Goal: Task Accomplishment & Management: Use online tool/utility

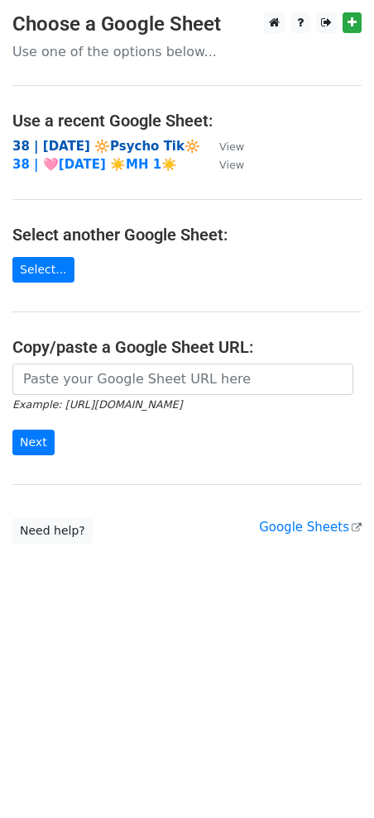
click at [101, 149] on strong "38 | [DATE] 🔆Psycho Tik🔆" at bounding box center [106, 146] width 188 height 15
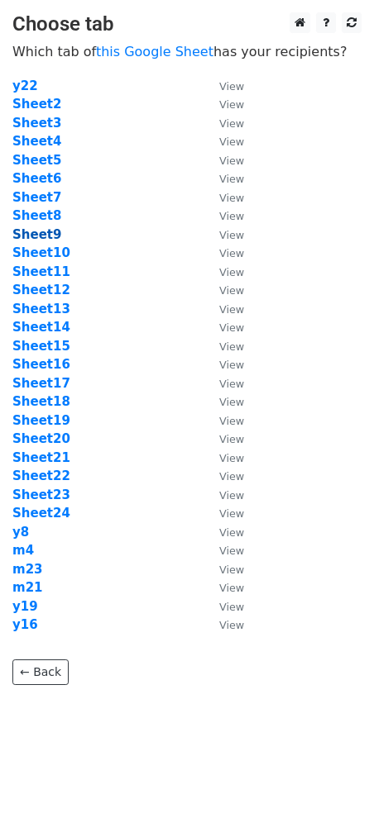
click at [35, 231] on strong "Sheet9" at bounding box center [36, 234] width 49 height 15
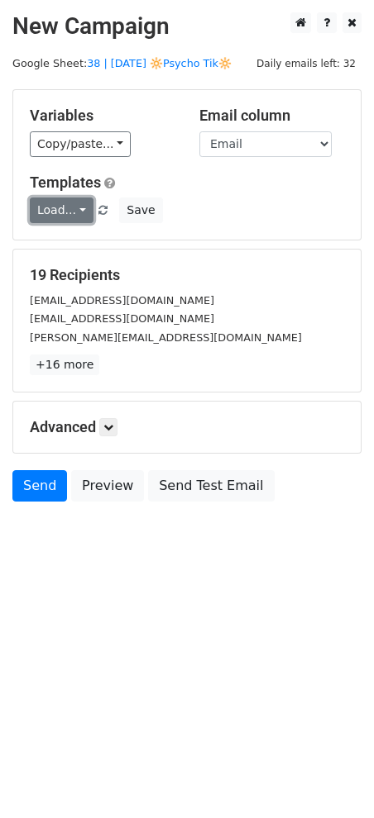
click at [59, 216] on link "Load..." at bounding box center [62, 211] width 64 height 26
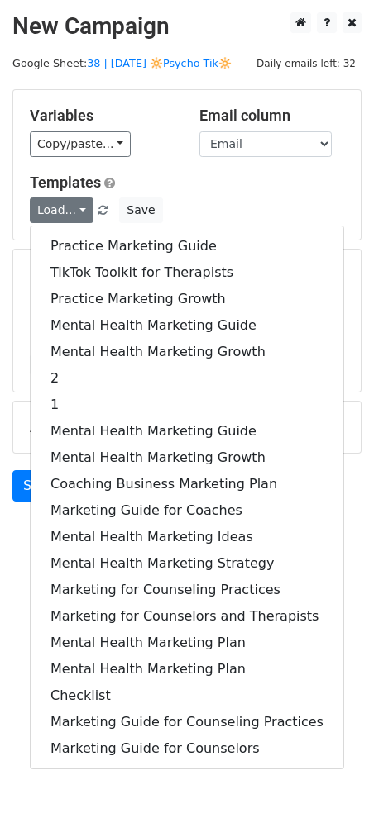
click at [102, 231] on div "Practice Marketing Guide TikTok Toolkit for Therapists Practice Marketing Growt…" at bounding box center [187, 498] width 314 height 544
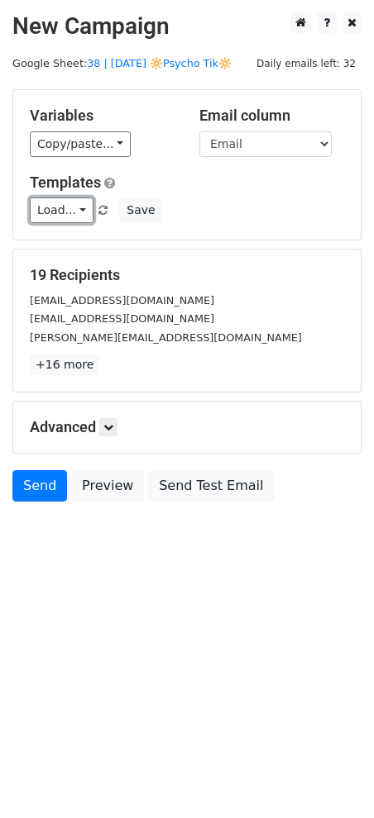
drag, startPoint x: 67, startPoint y: 212, endPoint x: 80, endPoint y: 240, distance: 30.3
click at [67, 213] on link "Load..." at bounding box center [62, 211] width 64 height 26
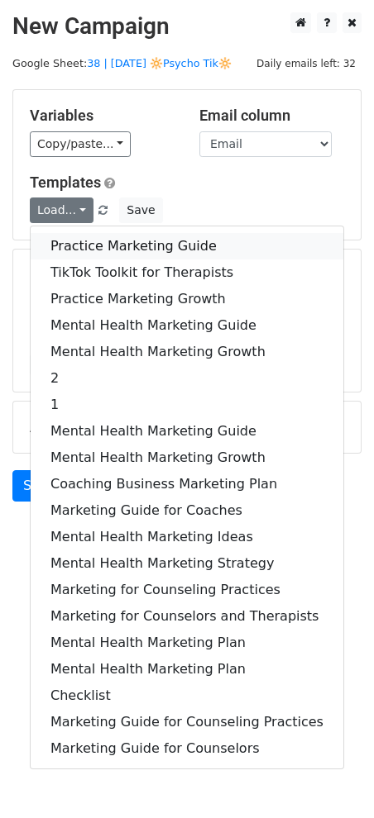
click at [80, 245] on link "Practice Marketing Guide" at bounding box center [187, 246] width 312 height 26
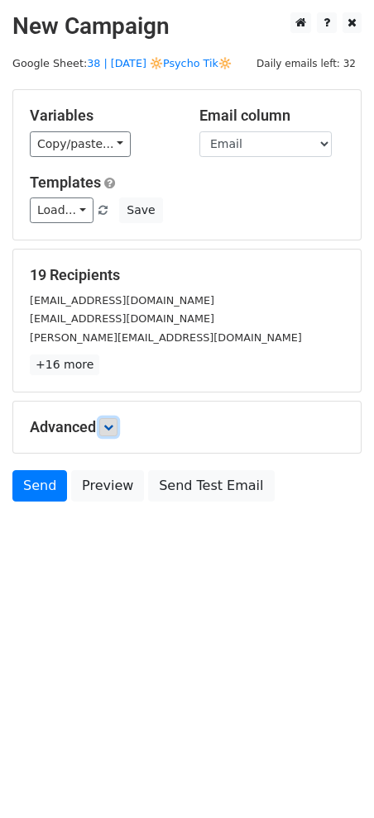
click at [113, 423] on icon at bounding box center [108, 427] width 10 height 10
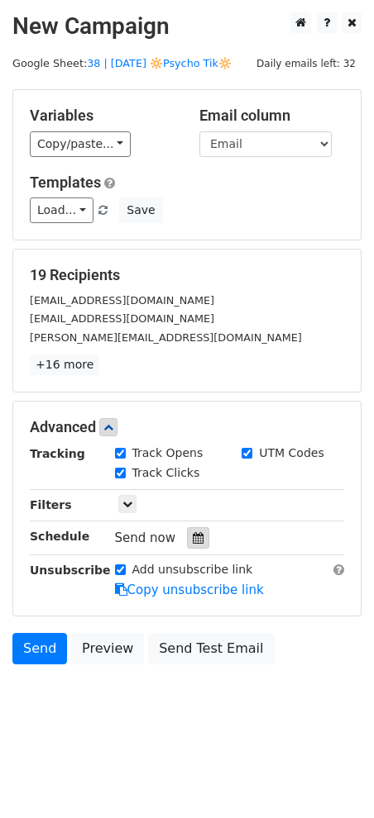
click at [199, 541] on div at bounding box center [198, 537] width 22 height 21
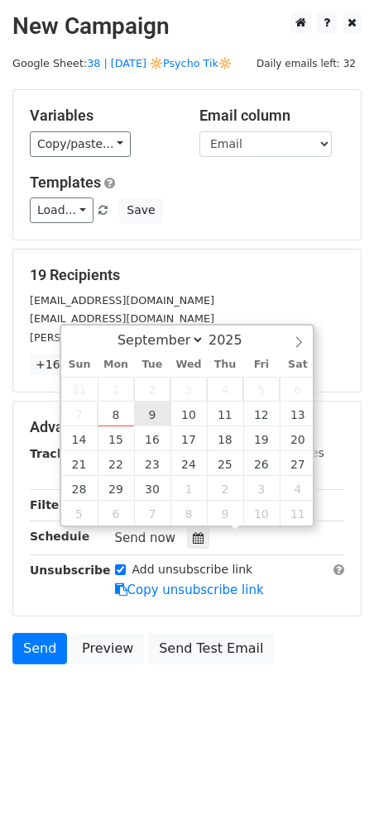
type input "2025-09-09 12:00"
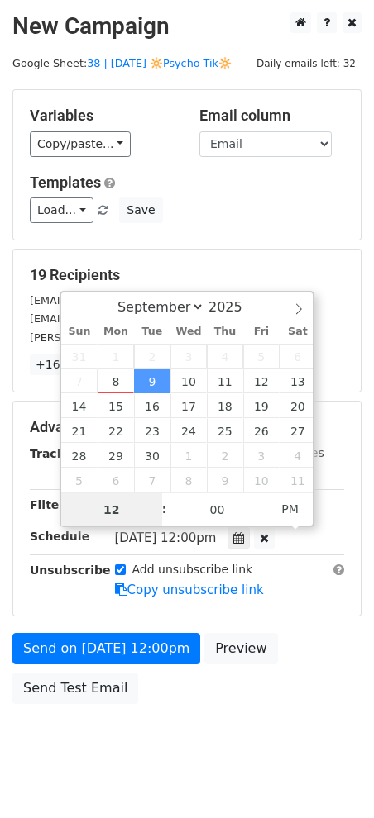
drag, startPoint x: 153, startPoint y: 416, endPoint x: 133, endPoint y: 526, distance: 111.7
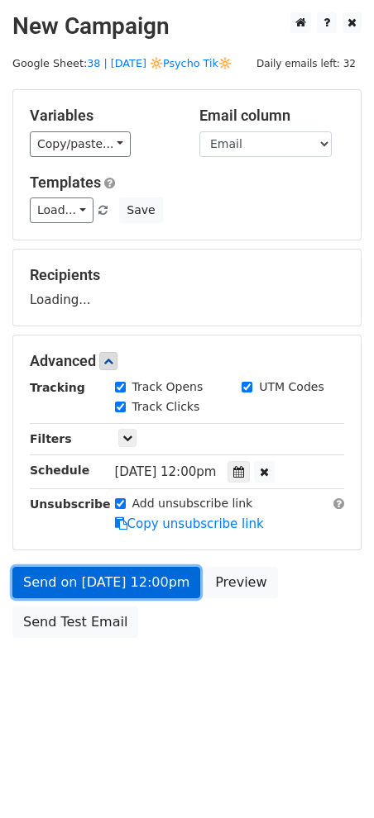
click at [132, 574] on link "Send on Sep 9 at 12:00pm" at bounding box center [106, 582] width 188 height 31
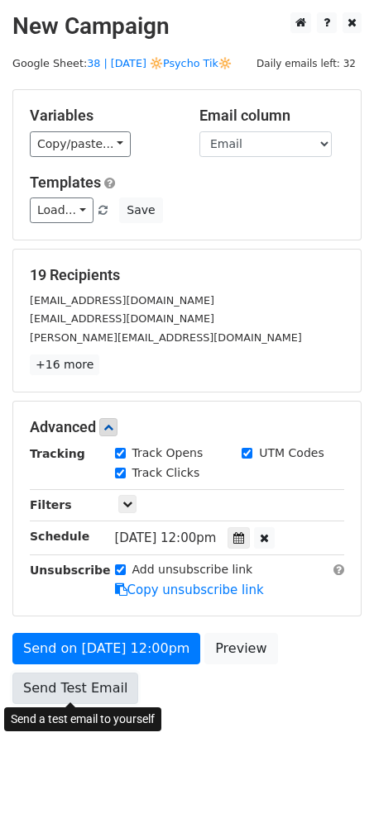
click at [76, 701] on link "Send Test Email" at bounding box center [75, 688] width 126 height 31
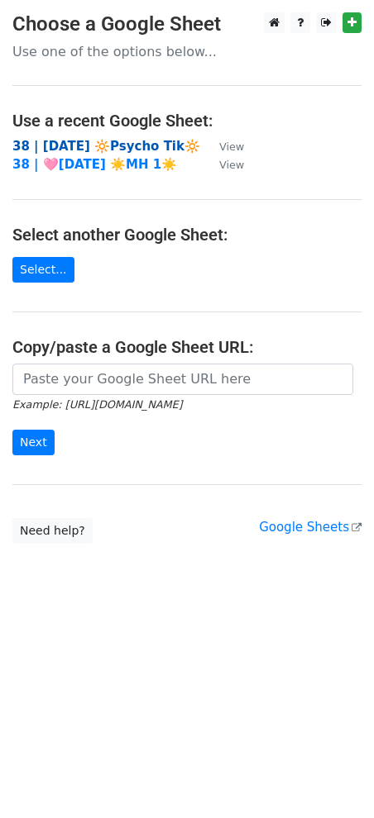
click at [95, 143] on strong "38 | [DATE] 🔆Psycho Tik🔆" at bounding box center [106, 146] width 188 height 15
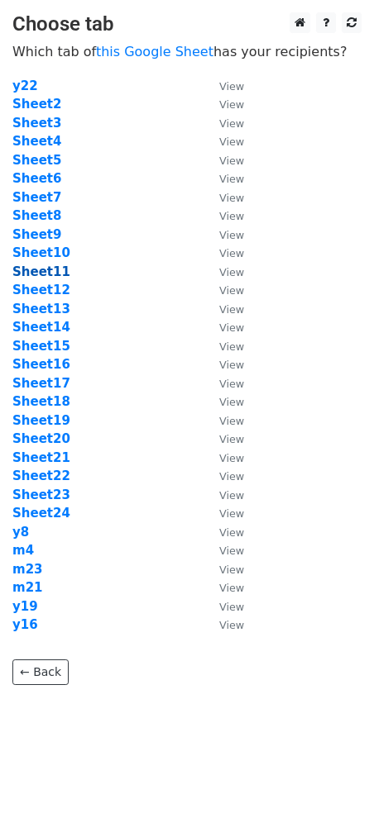
click at [43, 274] on strong "Sheet11" at bounding box center [41, 271] width 58 height 15
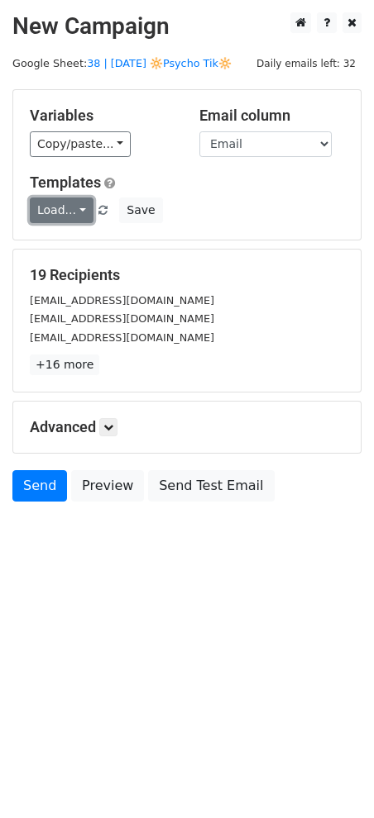
click at [55, 211] on link "Load..." at bounding box center [62, 211] width 64 height 26
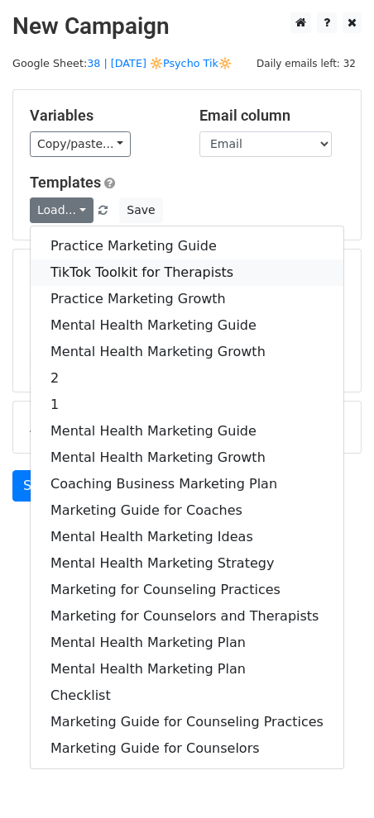
click at [95, 279] on link "TikTok Toolkit for Therapists" at bounding box center [187, 273] width 312 height 26
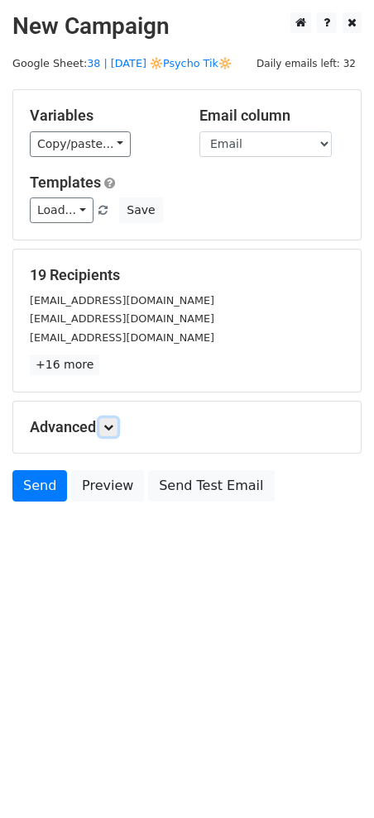
drag, startPoint x: 112, startPoint y: 426, endPoint x: 132, endPoint y: 465, distance: 42.9
click at [112, 427] on icon at bounding box center [108, 427] width 10 height 10
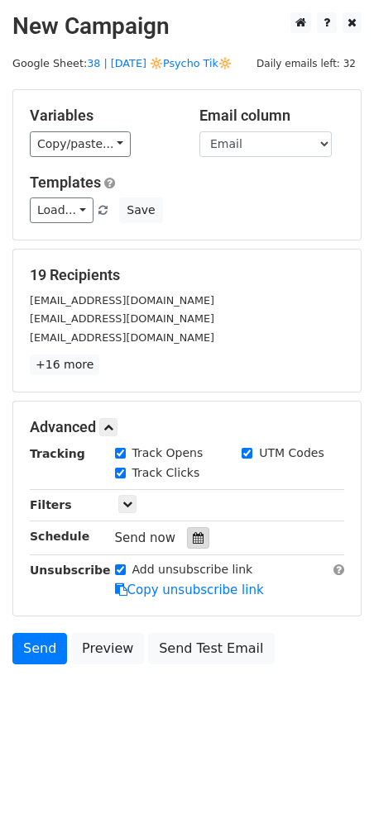
click at [188, 544] on div at bounding box center [198, 537] width 22 height 21
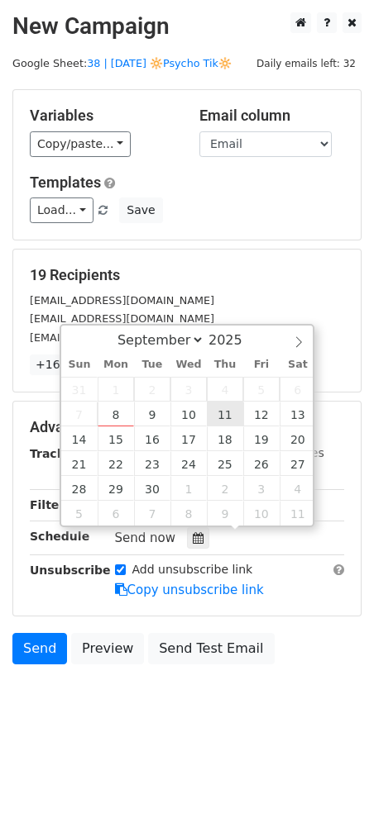
type input "2025-09-11 12:00"
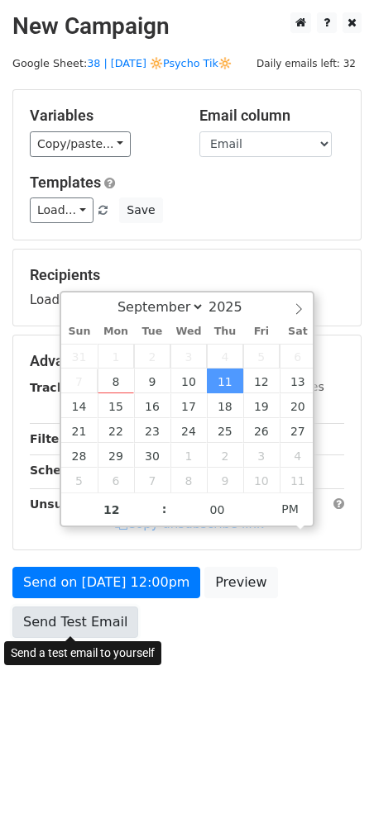
click at [90, 611] on link "Send Test Email" at bounding box center [75, 622] width 126 height 31
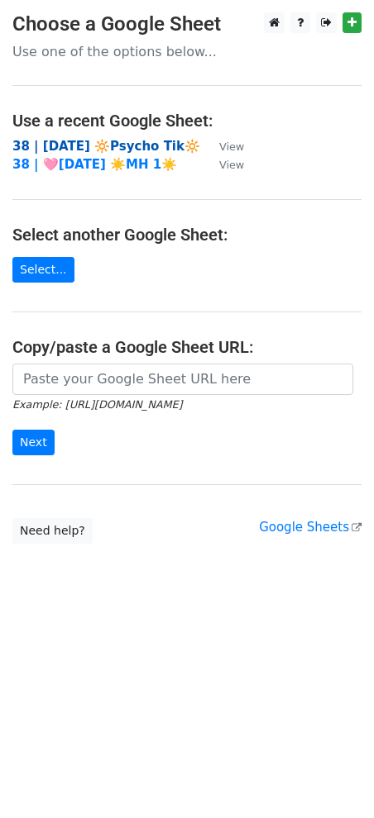
click at [118, 144] on strong "38 | SEPT 1 🔆Psycho Tik🔆" at bounding box center [106, 146] width 188 height 15
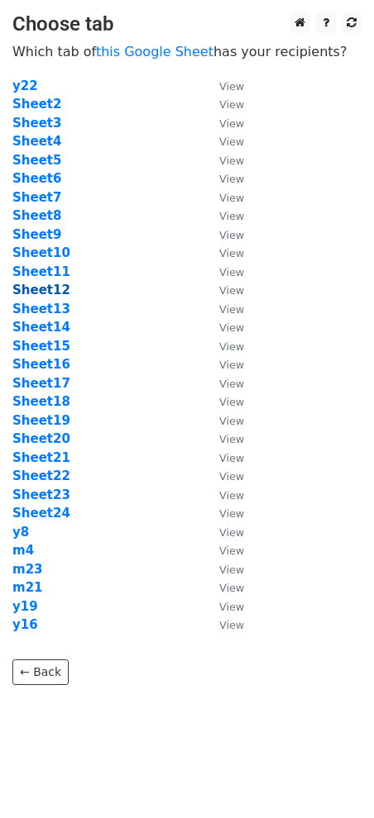
click at [48, 288] on strong "Sheet12" at bounding box center [41, 290] width 58 height 15
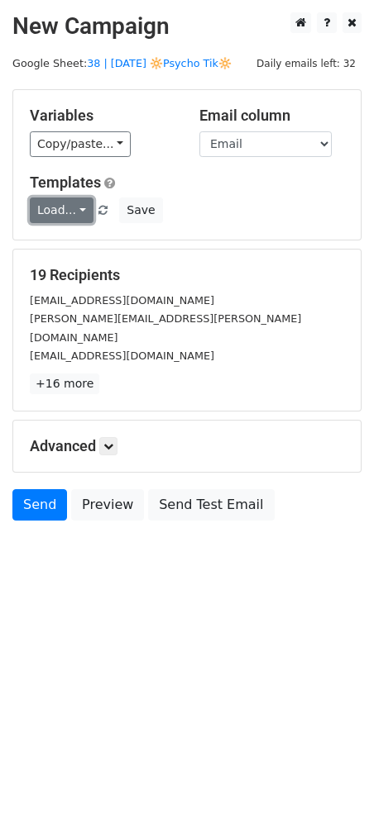
click at [55, 210] on link "Load..." at bounding box center [62, 211] width 64 height 26
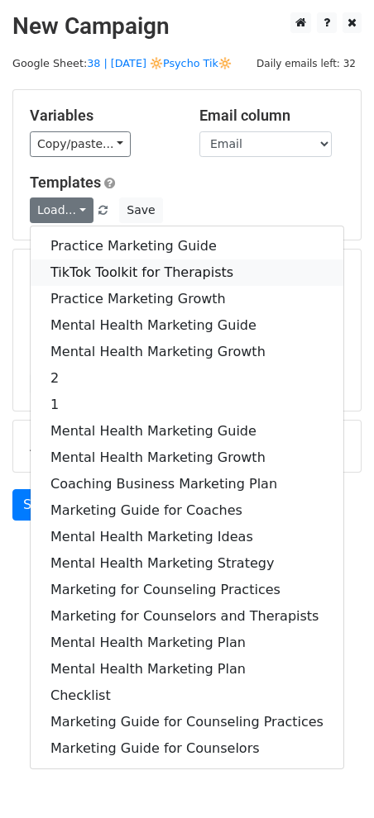
click at [85, 260] on link "TikTok Toolkit for Therapists" at bounding box center [187, 273] width 312 height 26
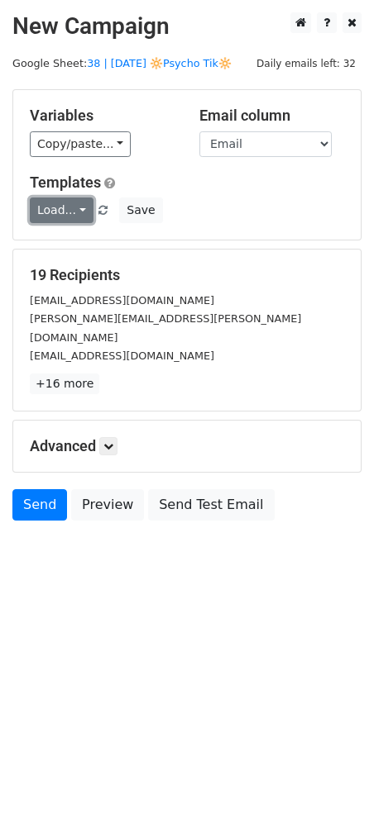
click at [67, 203] on link "Load..." at bounding box center [62, 211] width 64 height 26
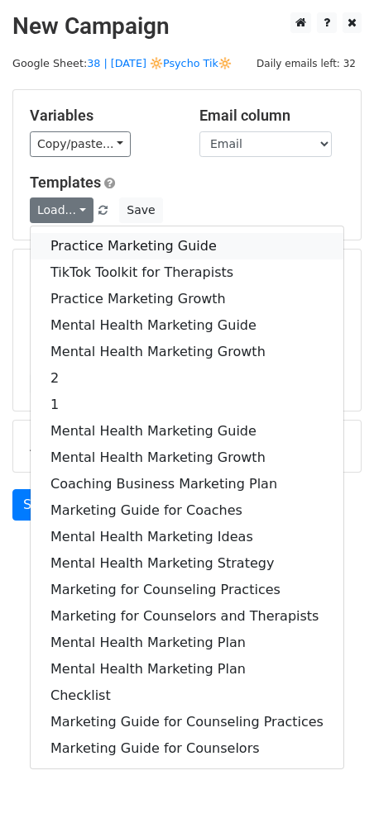
click at [83, 245] on link "Practice Marketing Guide" at bounding box center [187, 246] width 312 height 26
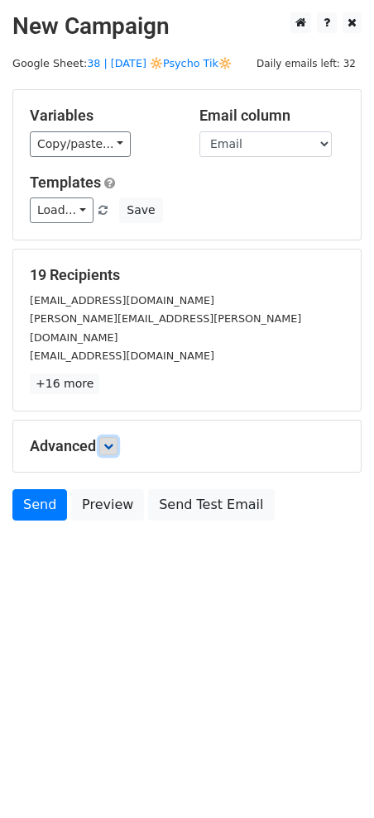
click at [113, 441] on icon at bounding box center [108, 446] width 10 height 10
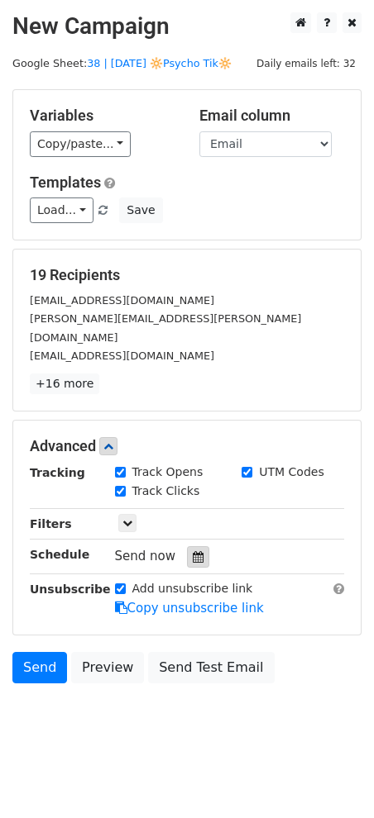
click at [193, 551] on icon at bounding box center [198, 557] width 11 height 12
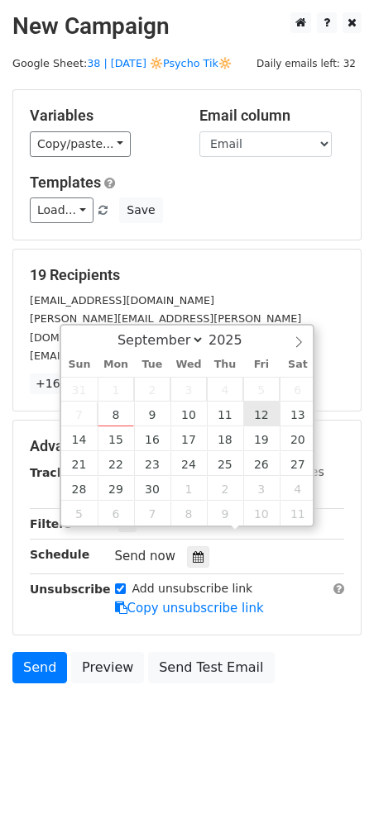
type input "2025-09-12 12:00"
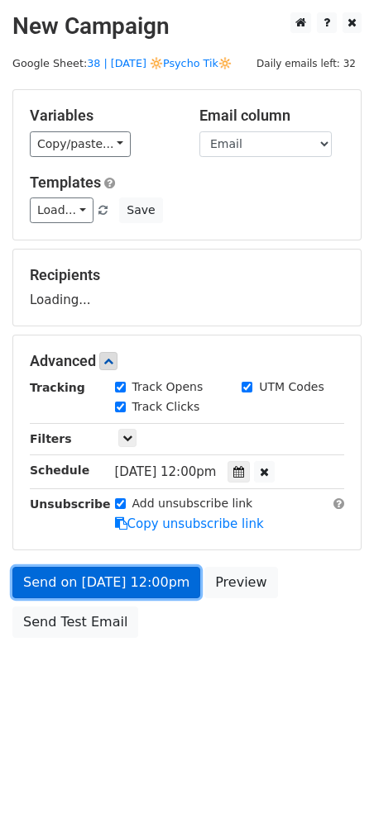
click at [134, 575] on link "Send on Sep 12 at 12:00pm" at bounding box center [106, 582] width 188 height 31
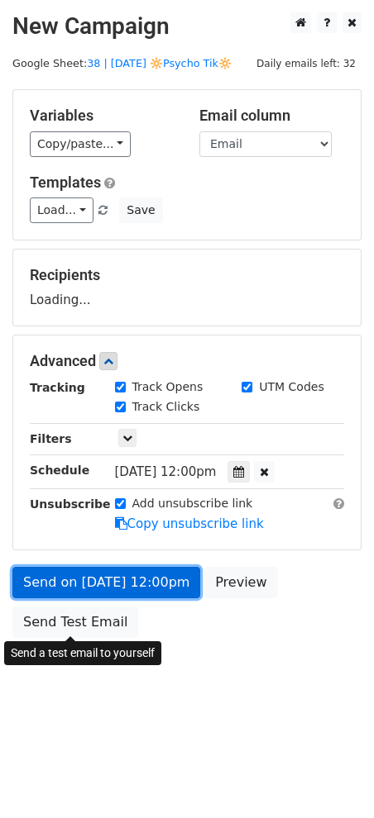
click at [61, 598] on link "Send on Sep 12 at 12:00pm" at bounding box center [106, 582] width 188 height 31
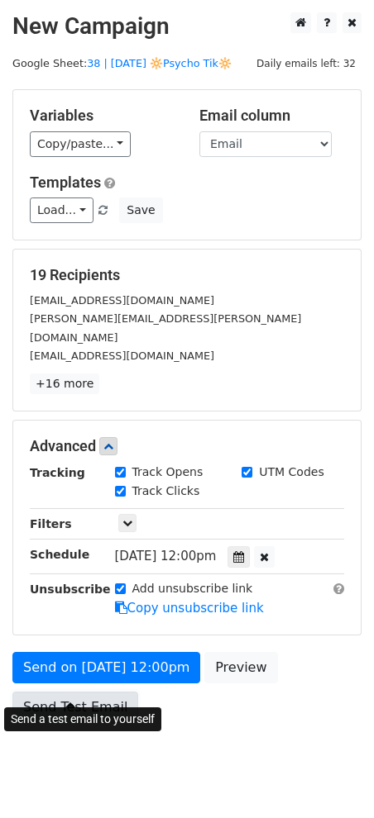
click at [56, 692] on link "Send Test Email" at bounding box center [75, 707] width 126 height 31
